Goal: Obtain resource: Download file/media

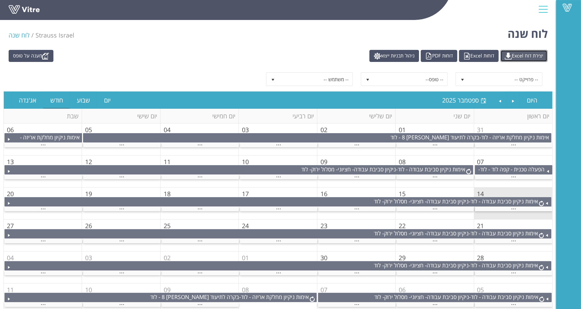
click at [523, 58] on link "יצירת דוח Excel" at bounding box center [523, 56] width 47 height 12
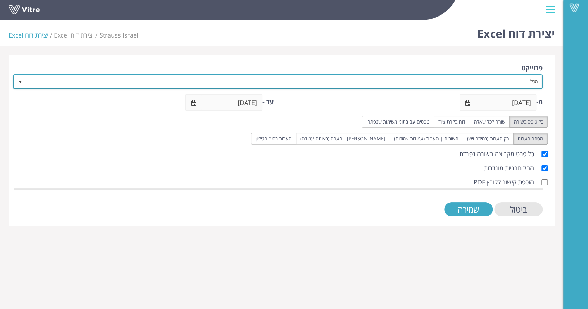
click at [524, 87] on span "הכל" at bounding box center [278, 81] width 528 height 13
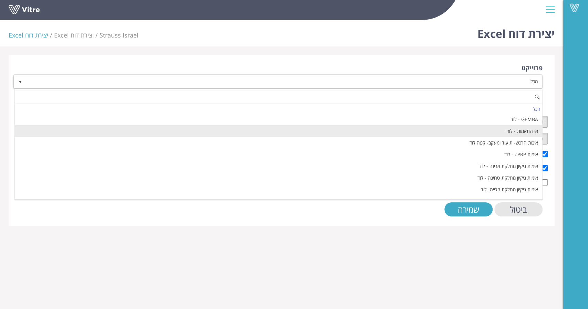
click at [525, 129] on li "אי התאמות - לוד" at bounding box center [278, 131] width 527 height 12
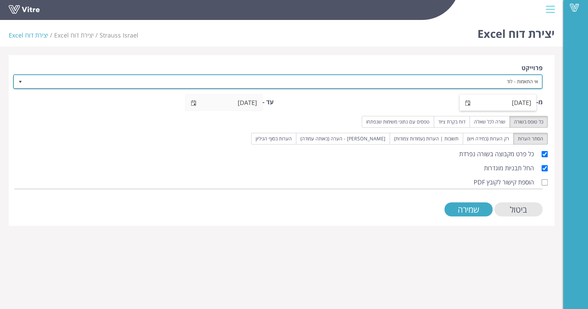
click at [465, 104] on span "select" at bounding box center [468, 104] width 6 height 6
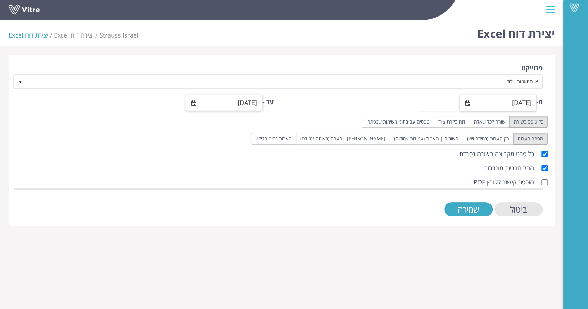
click at [193, 99] on span "select" at bounding box center [194, 103] width 16 height 16
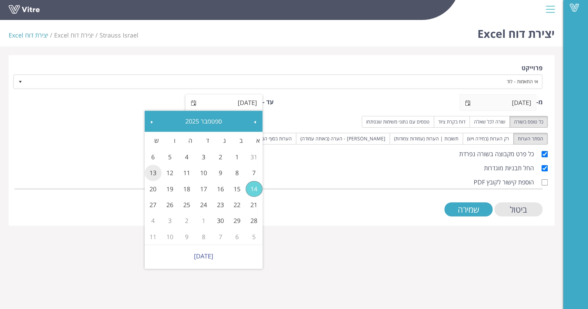
click at [153, 172] on link "13" at bounding box center [153, 173] width 17 height 16
type input "13/09/2025"
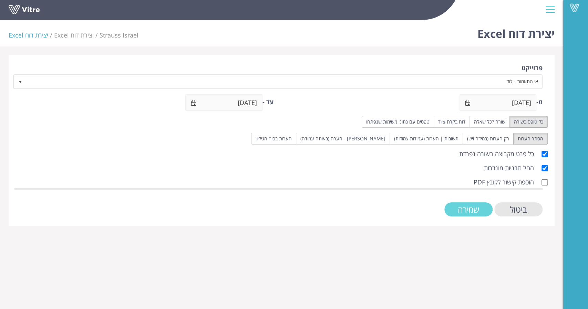
click at [469, 203] on input "שמירה" at bounding box center [468, 210] width 48 height 14
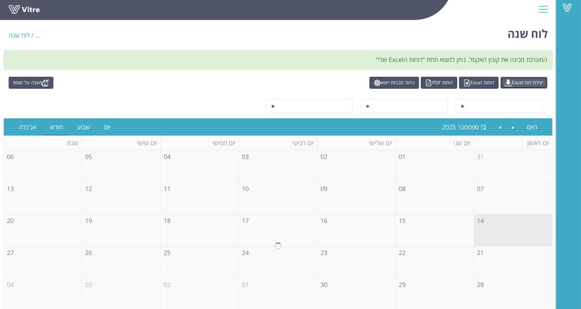
click at [521, 84] on link "יצירת דוח Excel" at bounding box center [523, 83] width 47 height 12
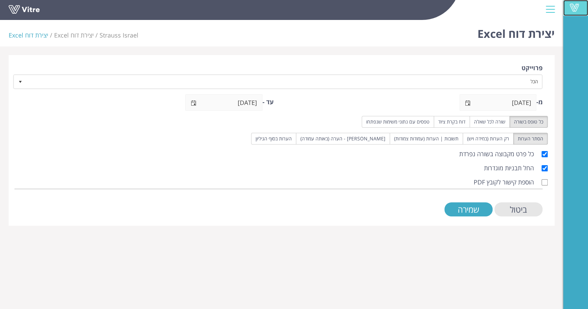
click at [578, 10] on span at bounding box center [574, 7] width 17 height 8
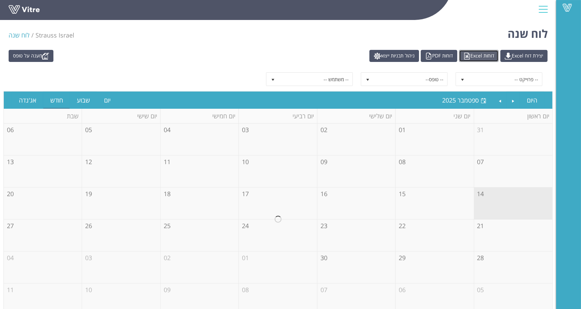
click at [479, 57] on link "דוחות Excel" at bounding box center [479, 56] width 40 height 12
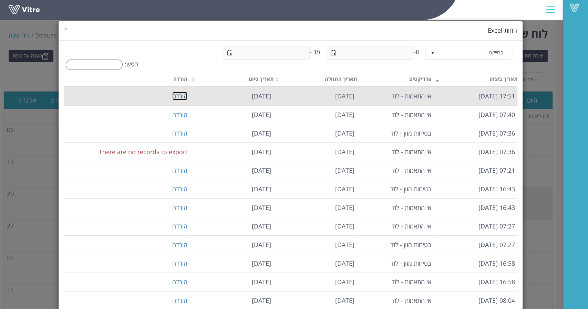
click at [187, 94] on link "הורדה" at bounding box center [179, 96] width 15 height 8
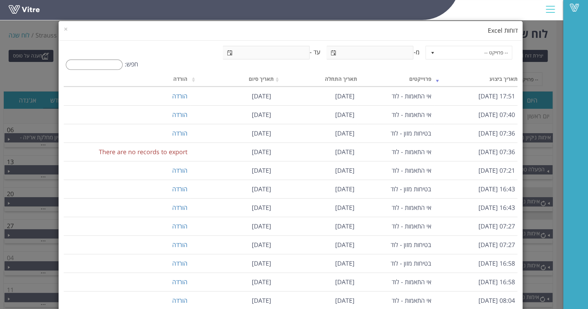
click at [535, 59] on div "× דוחות Excel -- פרוייקט -- מ- עד - חפש: תאריך ביצוע פרוייקטים תאריך התחלה תארי…" at bounding box center [294, 154] width 588 height 309
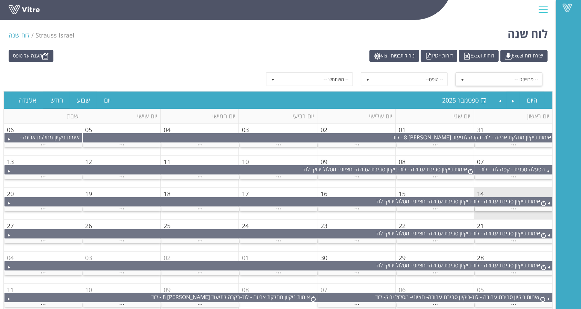
click at [510, 79] on span "-- פרוייקט --" at bounding box center [505, 79] width 74 height 12
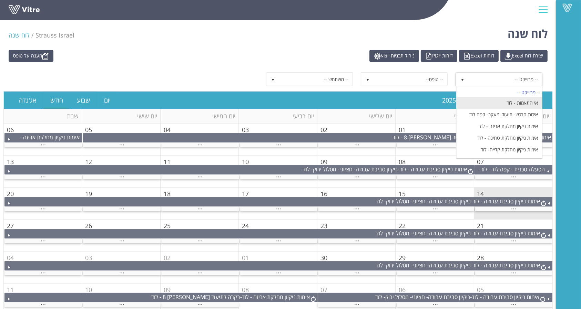
click at [524, 107] on li "אי התאמות - לוד" at bounding box center [498, 103] width 85 height 12
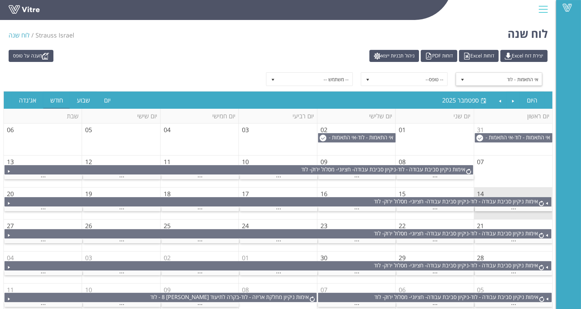
click at [402, 158] on span "08" at bounding box center [402, 162] width 7 height 8
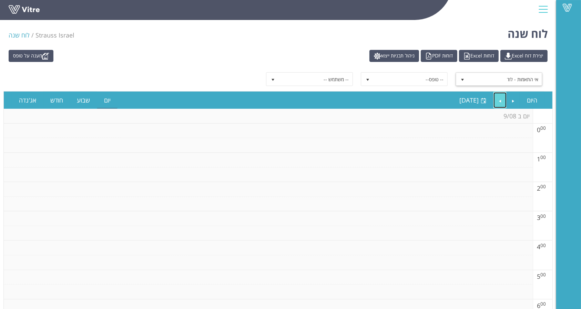
click at [500, 104] on link "Next" at bounding box center [499, 100] width 13 height 16
click at [501, 97] on link "Next" at bounding box center [499, 100] width 13 height 16
click at [499, 98] on link "Next" at bounding box center [499, 100] width 13 height 16
click at [512, 104] on link "Previous" at bounding box center [513, 100] width 13 height 16
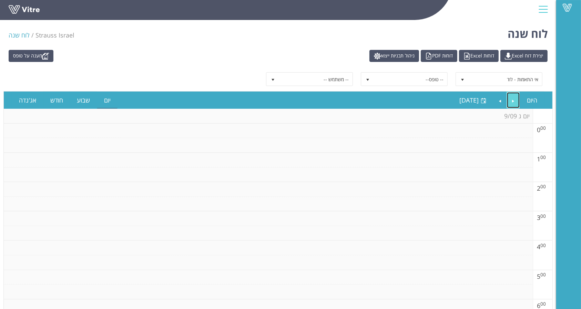
click at [512, 104] on link "Previous" at bounding box center [513, 100] width 13 height 16
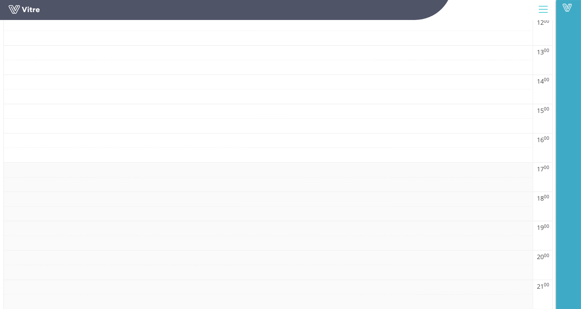
scroll to position [276, 0]
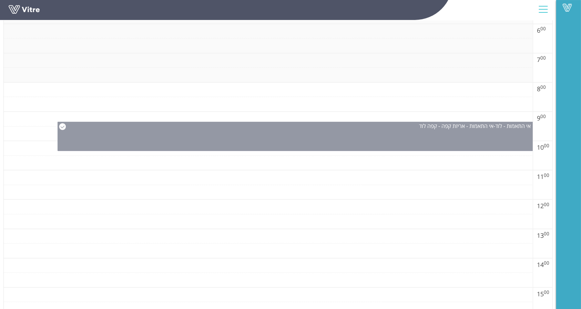
click at [445, 124] on span "אי התאמות - אריזת קפה - קפה לוד" at bounding box center [456, 126] width 74 height 8
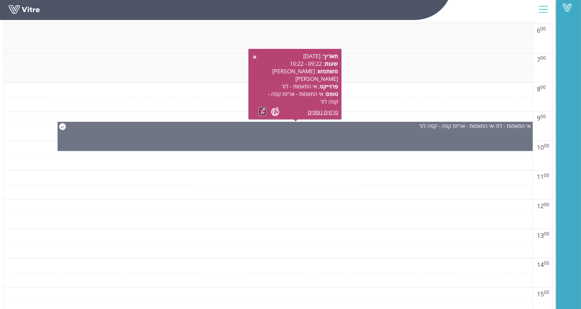
click at [265, 110] on link at bounding box center [262, 111] width 7 height 9
